Goal: Task Accomplishment & Management: Approve Timesheet

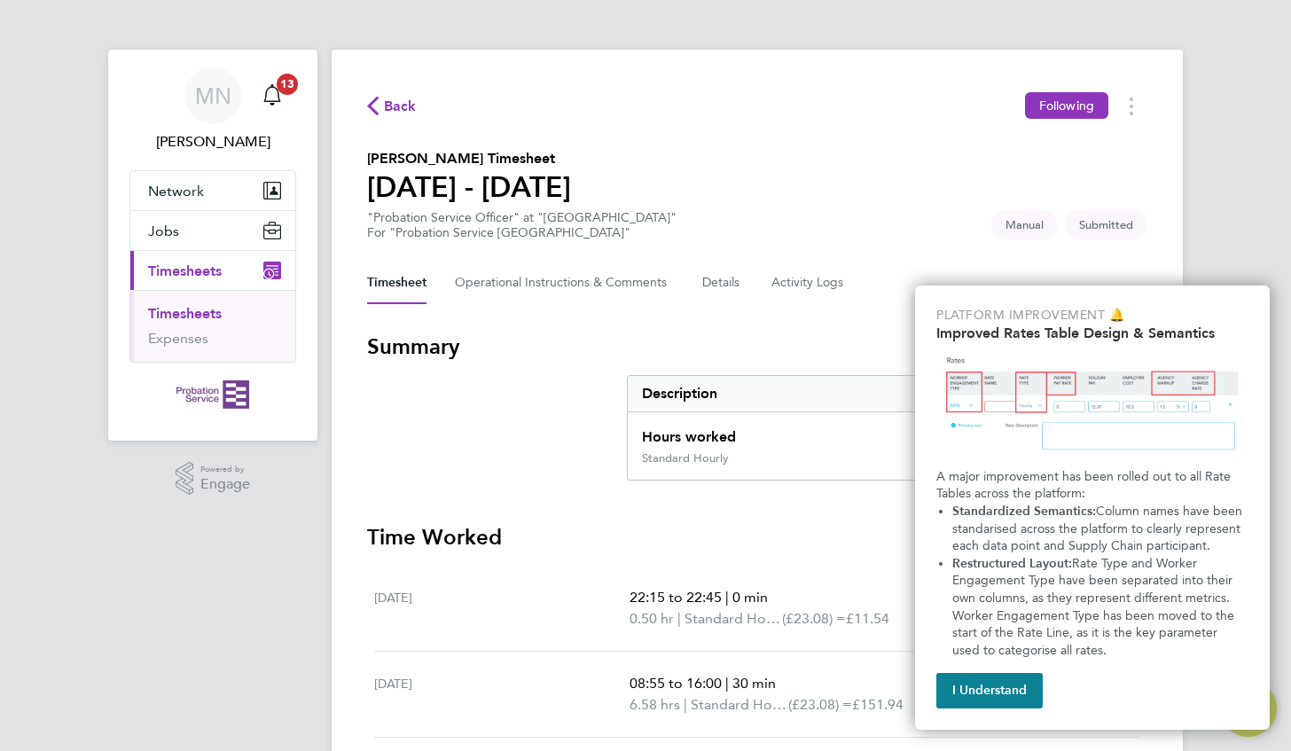
click at [1253, 246] on div "MN [PERSON_NAME] Notifications 13 Applications: Network Sites Jobs Placements C…" at bounding box center [645, 640] width 1291 height 1281
click at [993, 702] on button "I Understand" at bounding box center [989, 690] width 106 height 35
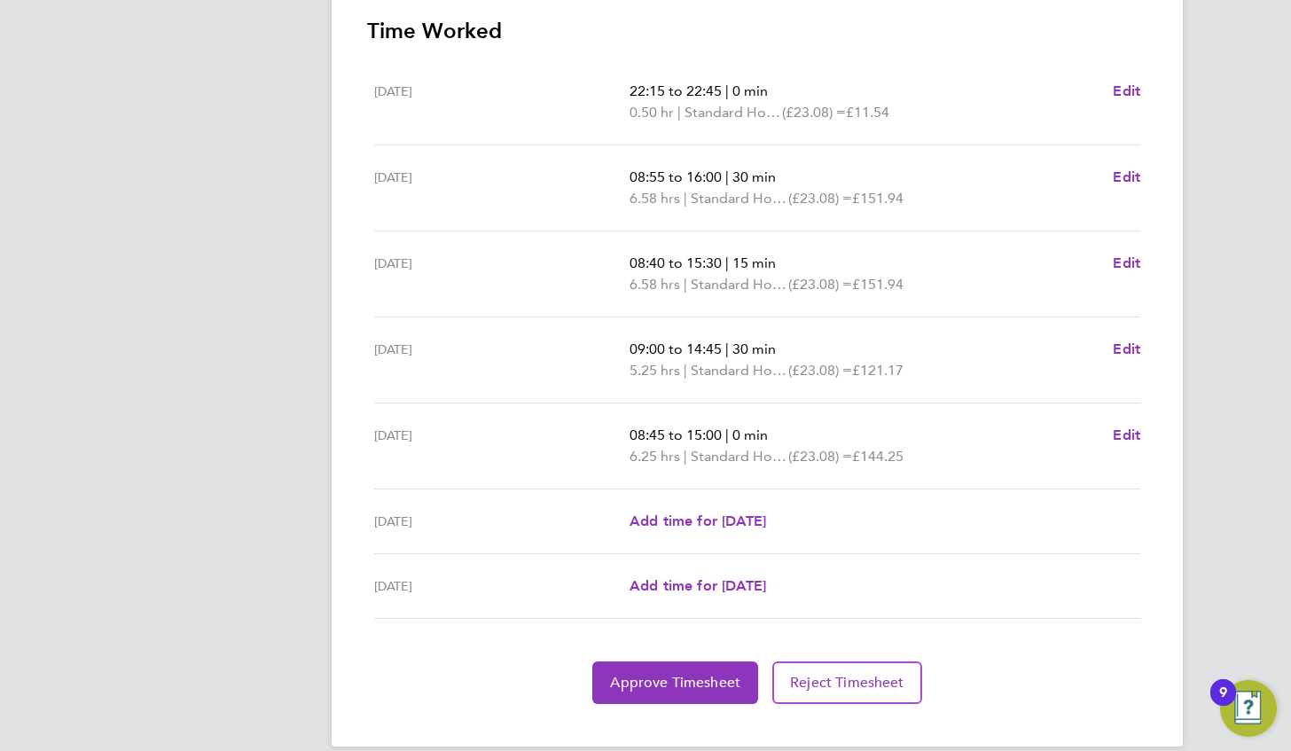
scroll to position [527, 0]
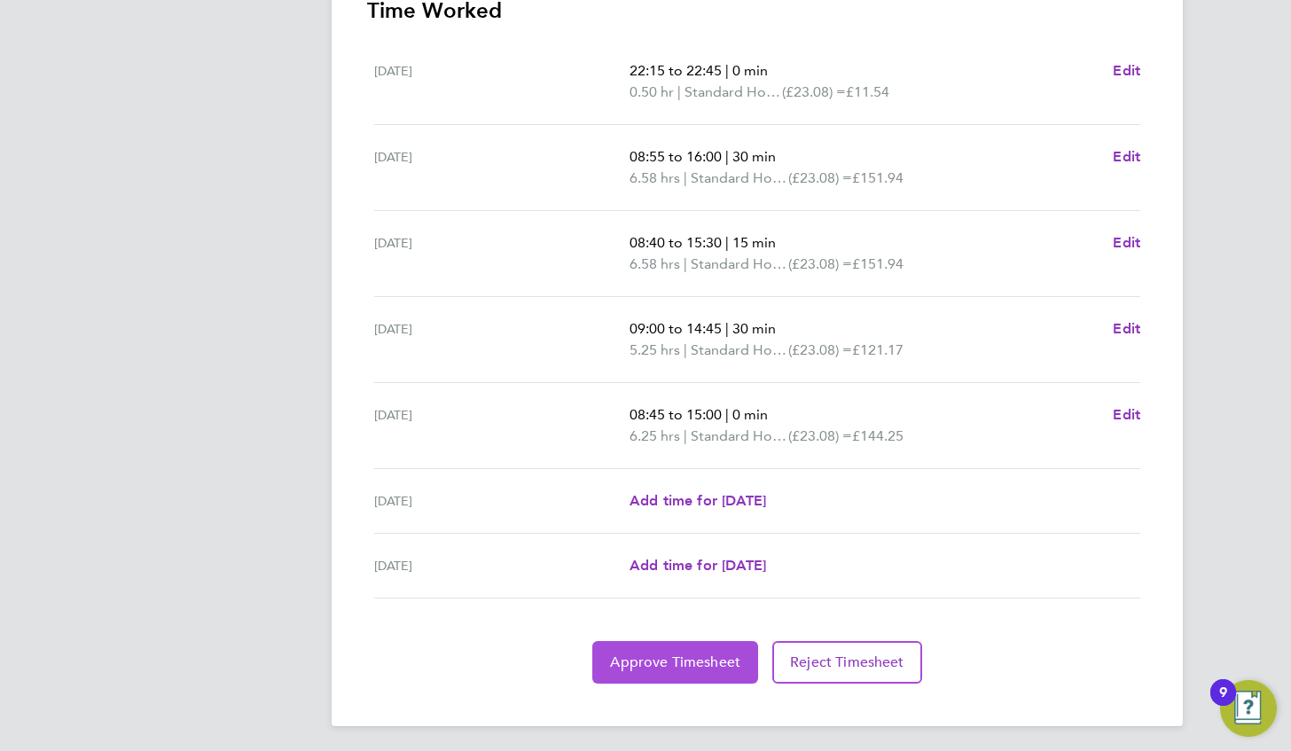
click at [675, 659] on span "Approve Timesheet" at bounding box center [675, 662] width 130 height 18
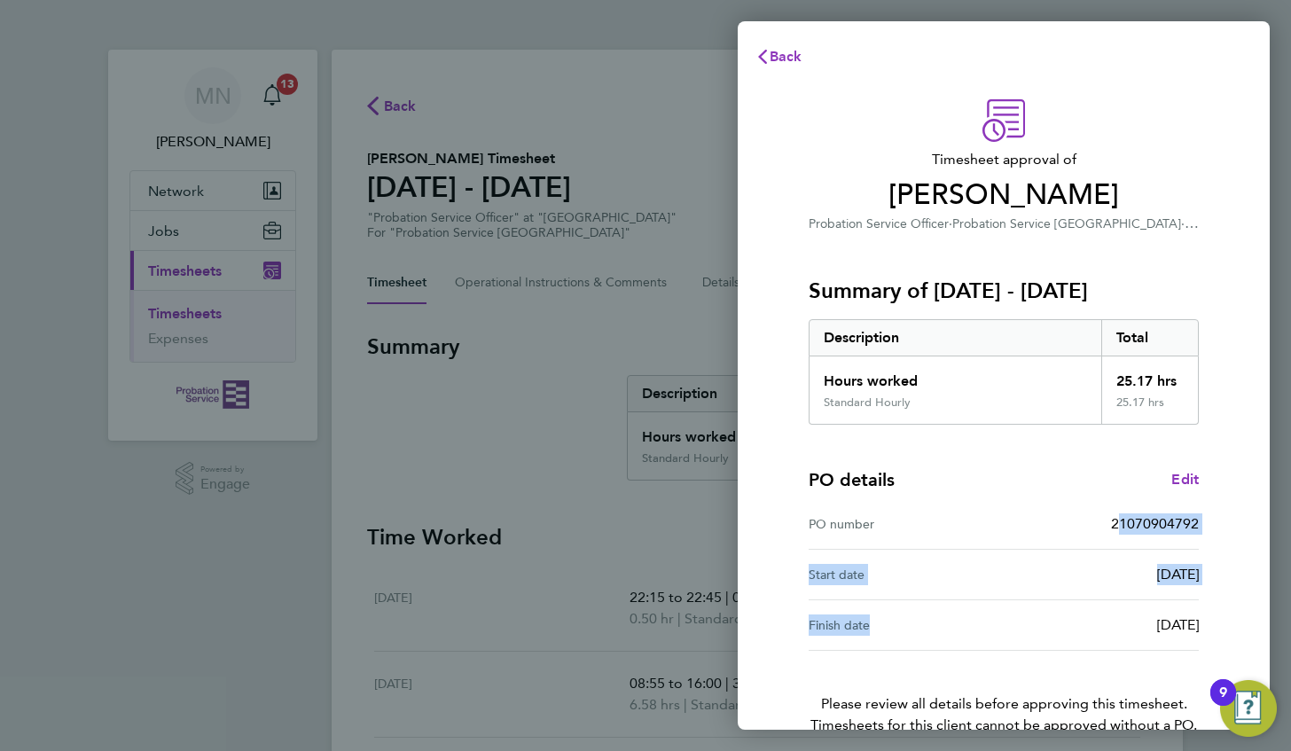
drag, startPoint x: 1058, startPoint y: 527, endPoint x: 1060, endPoint y: 619, distance: 91.3
click at [1060, 619] on div "PO details Edit PO number 21070904792 Start date [DATE] Finish date [DATE]" at bounding box center [1003, 538] width 390 height 226
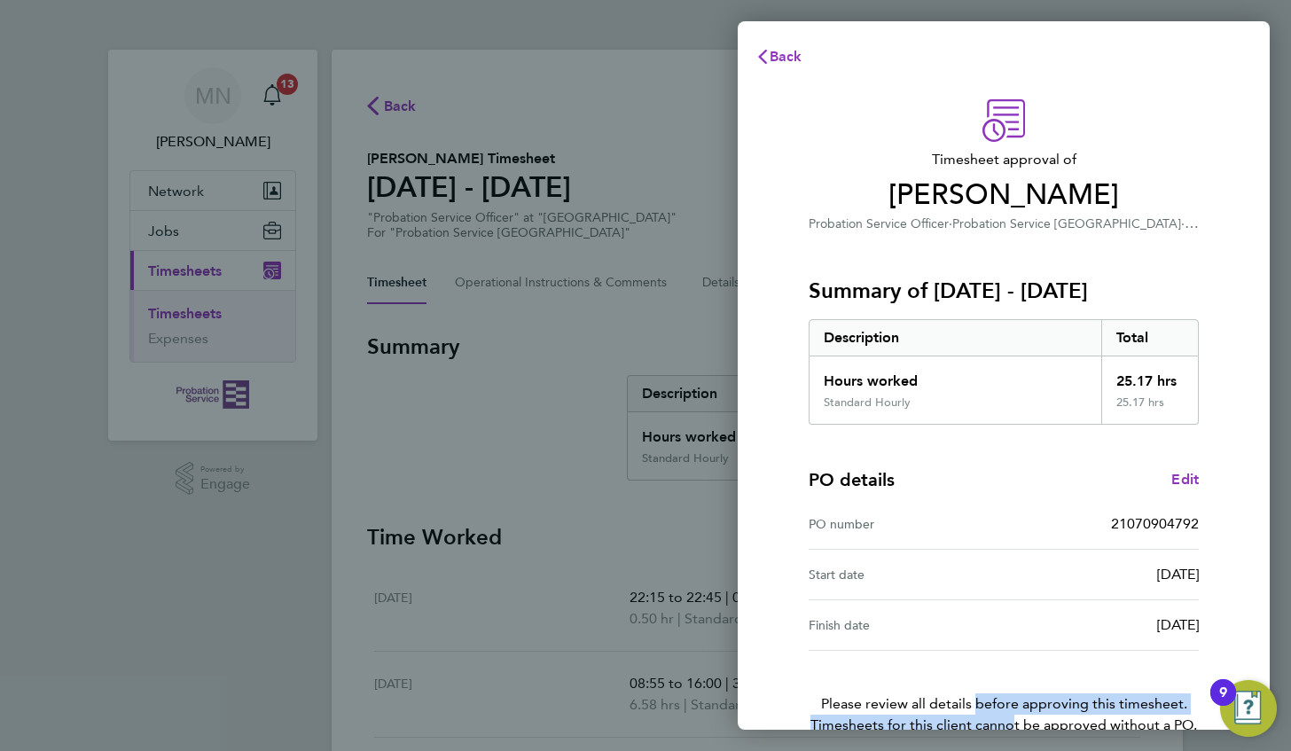
drag, startPoint x: 1060, startPoint y: 619, endPoint x: 1002, endPoint y: 725, distance: 121.4
click at [1002, 725] on div "Timesheet approval of [PERSON_NAME] Probation Service Officer · Probation Servi…" at bounding box center [1003, 452] width 433 height 707
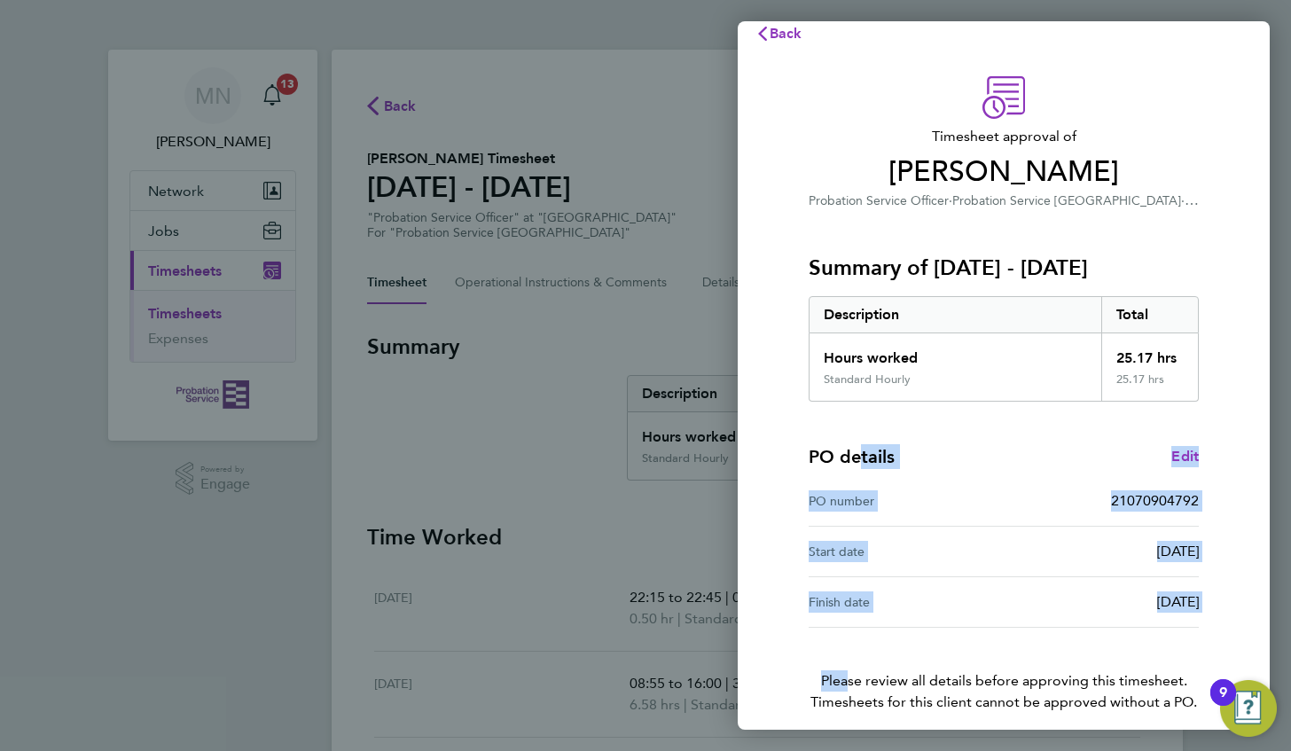
drag, startPoint x: 840, startPoint y: 672, endPoint x: 863, endPoint y: 463, distance: 210.5
click at [863, 463] on div "Timesheet approval of [PERSON_NAME] Probation Service Officer · Probation Servi…" at bounding box center [1003, 429] width 433 height 707
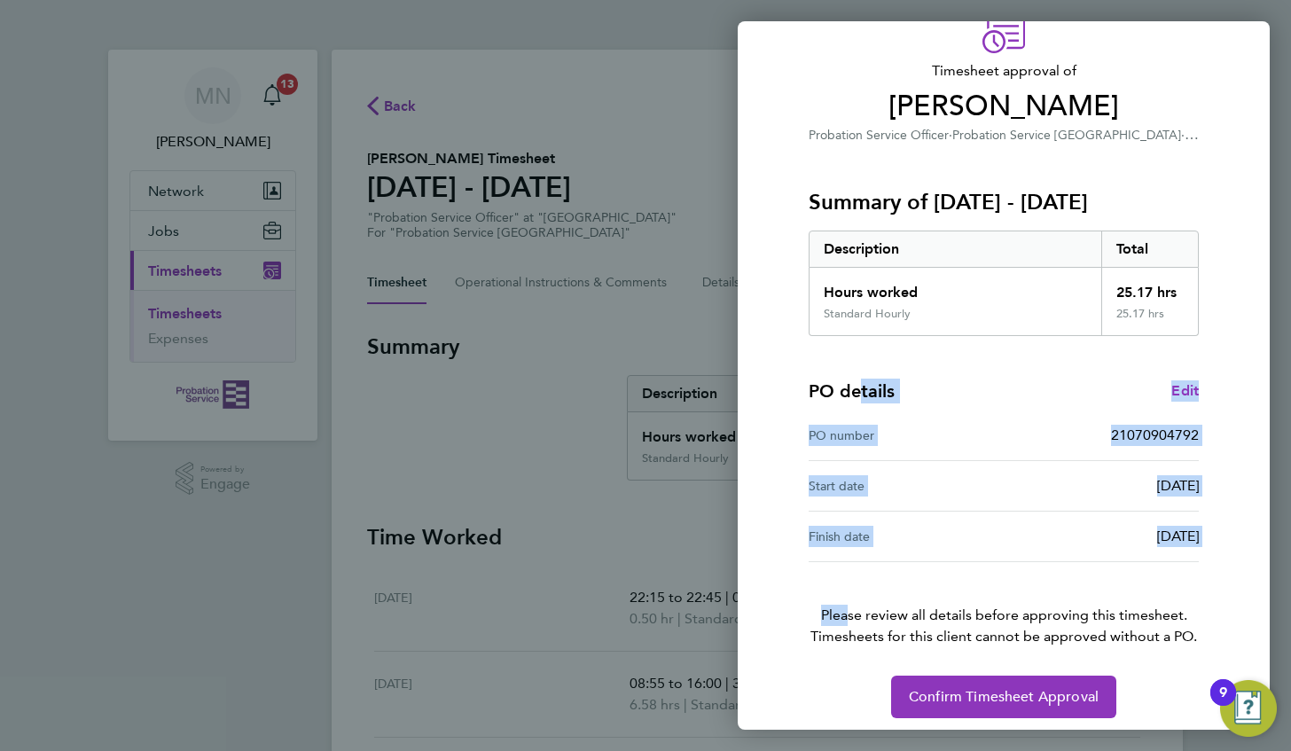
scroll to position [96, 0]
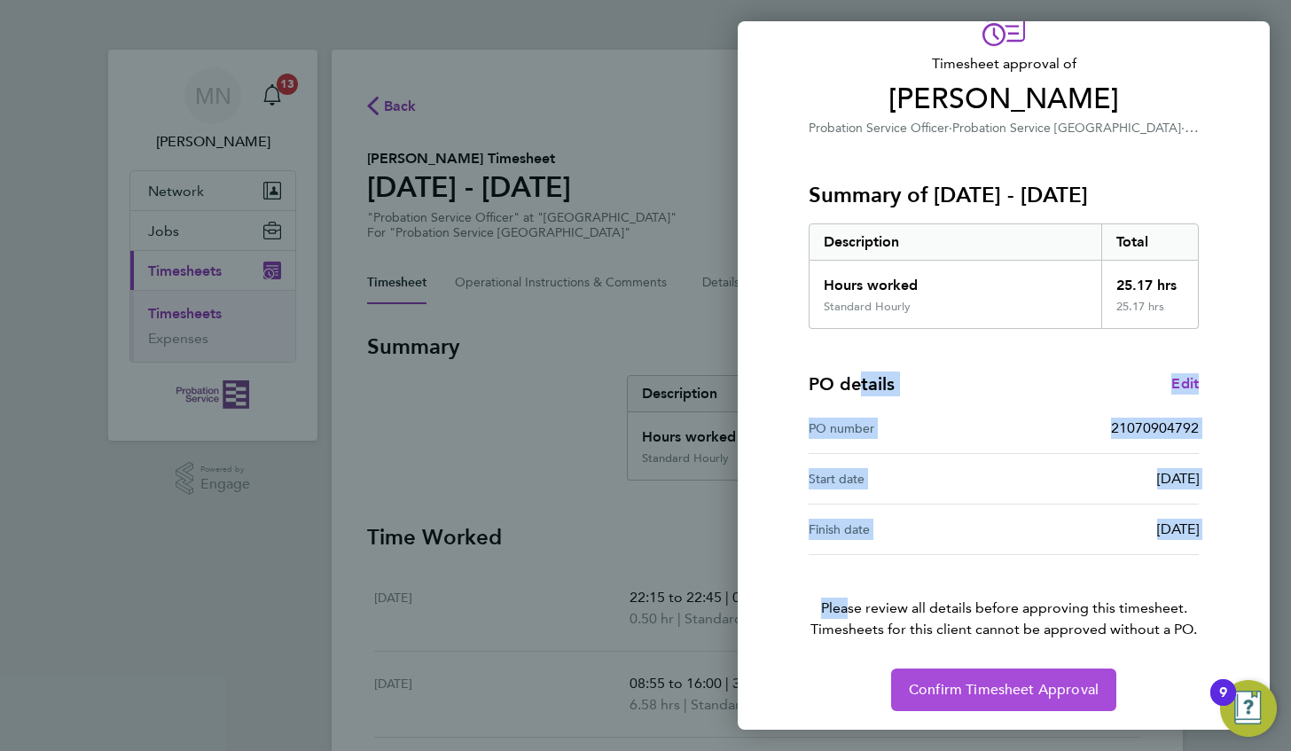
click at [924, 688] on span "Confirm Timesheet Approval" at bounding box center [1004, 690] width 190 height 18
